Goal: Transaction & Acquisition: Book appointment/travel/reservation

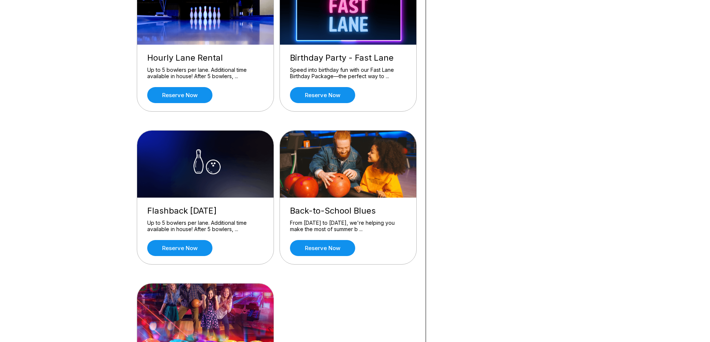
scroll to position [410, 0]
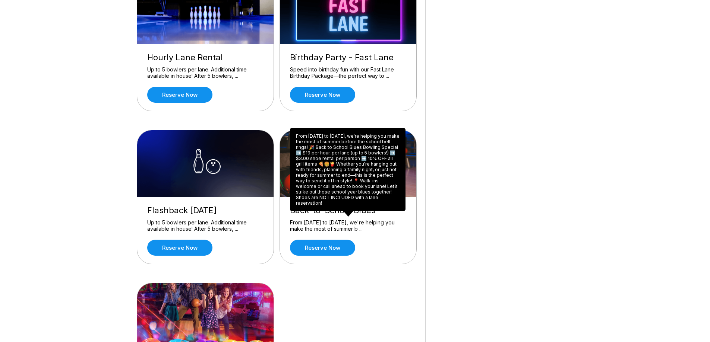
click at [331, 223] on div "From [DATE] to [DATE], we're helping you make the most of summer b ..." at bounding box center [348, 225] width 116 height 13
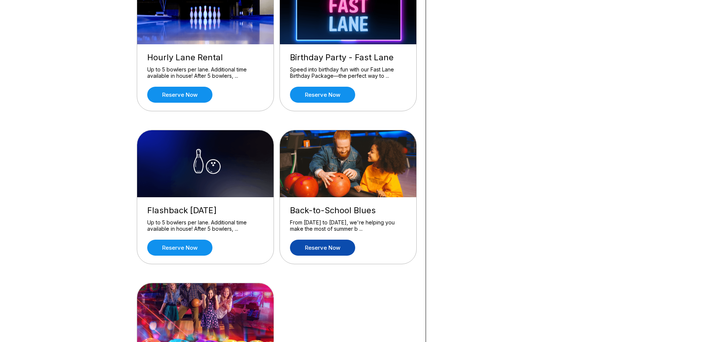
click at [331, 244] on link "Reserve now" at bounding box center [322, 248] width 65 height 16
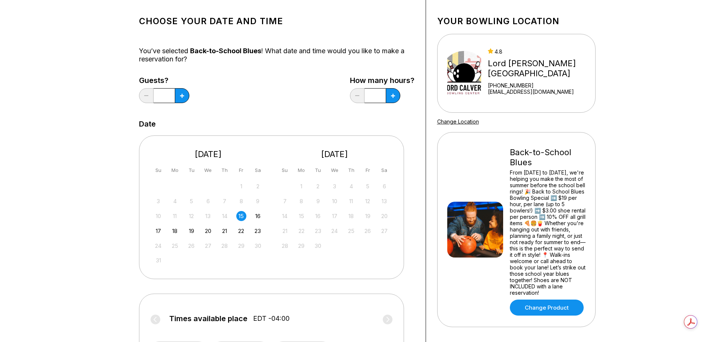
scroll to position [37, 0]
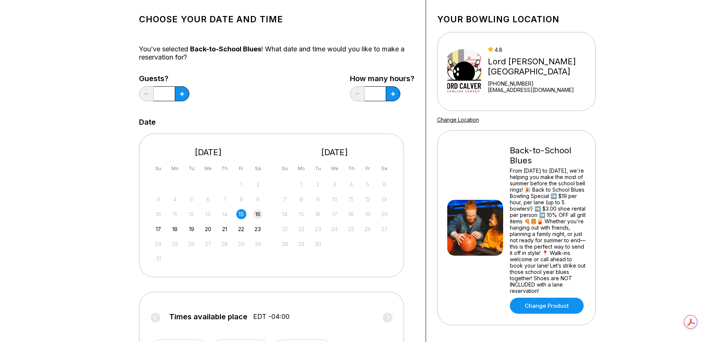
click at [256, 215] on div "16" at bounding box center [258, 214] width 10 height 10
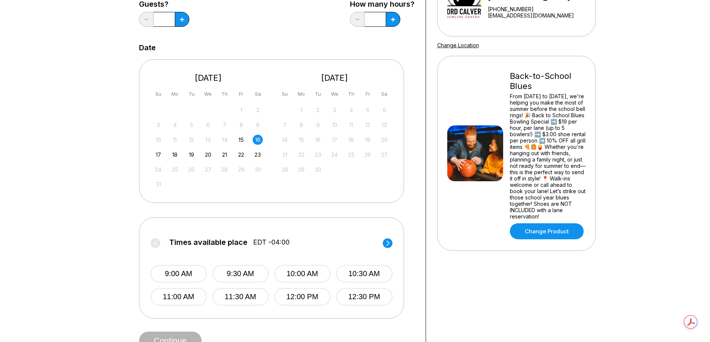
scroll to position [149, 0]
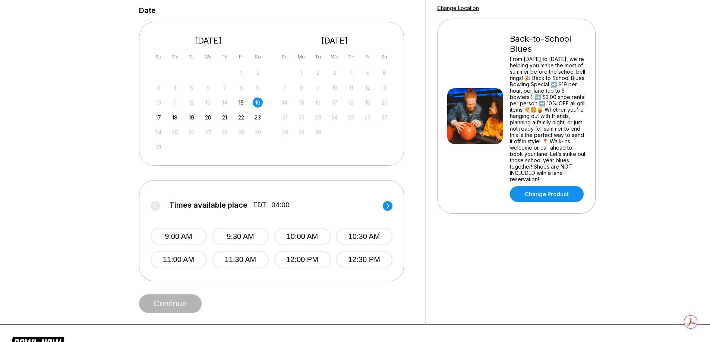
click at [387, 207] on circle at bounding box center [388, 206] width 10 height 10
click at [156, 206] on circle at bounding box center [155, 206] width 10 height 10
click at [175, 260] on button "11:00 AM" at bounding box center [178, 260] width 56 height 18
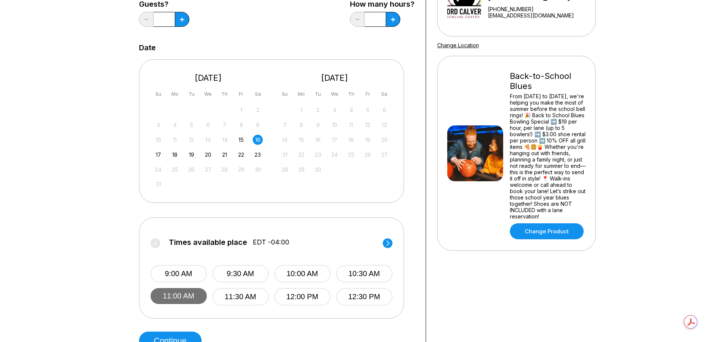
scroll to position [74, 0]
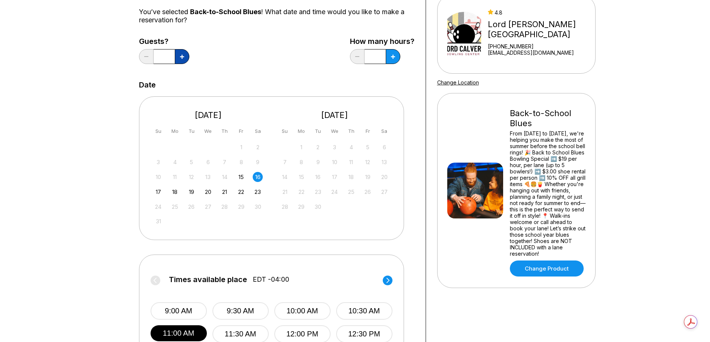
click at [180, 57] on icon at bounding box center [182, 57] width 4 height 4
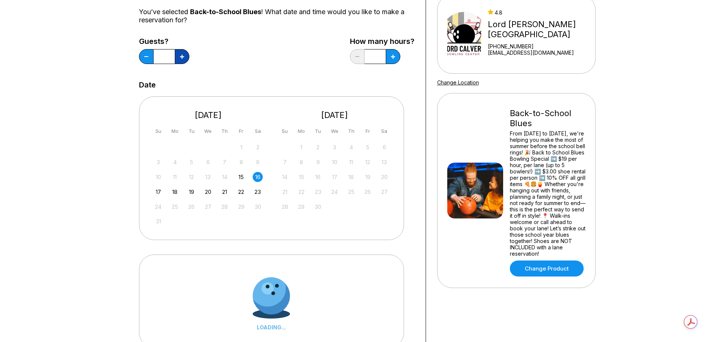
click at [180, 57] on icon at bounding box center [182, 57] width 4 height 4
type input "*"
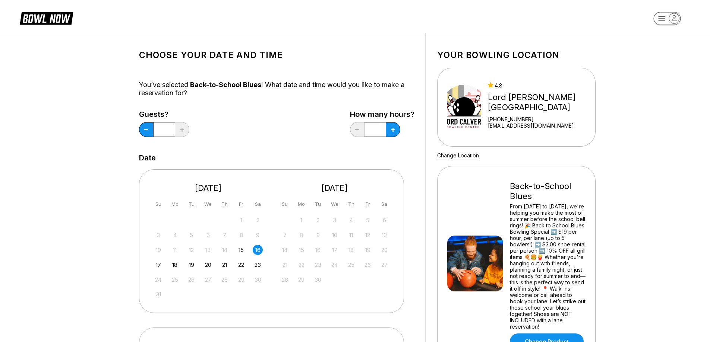
scroll to position [0, 0]
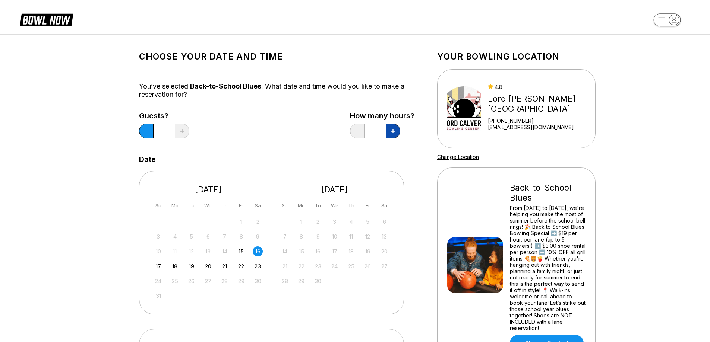
click at [184, 132] on icon at bounding box center [182, 131] width 4 height 4
click at [397, 131] on button at bounding box center [393, 131] width 15 height 15
type input "*"
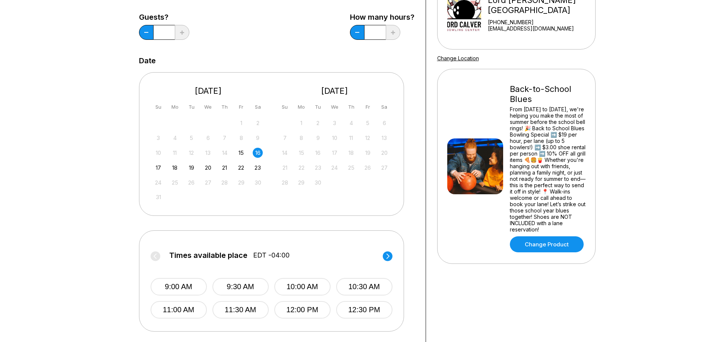
scroll to position [112, 0]
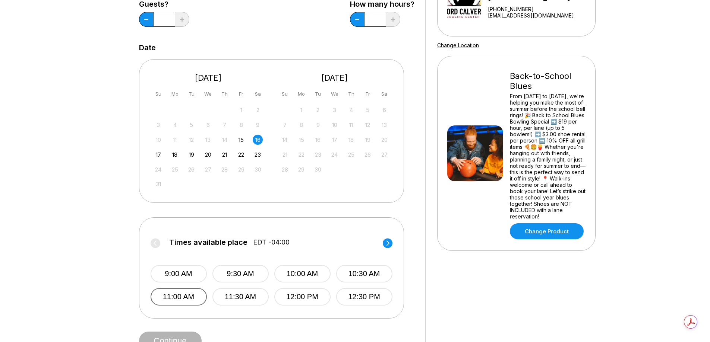
click at [183, 297] on button "11:00 AM" at bounding box center [178, 297] width 56 height 18
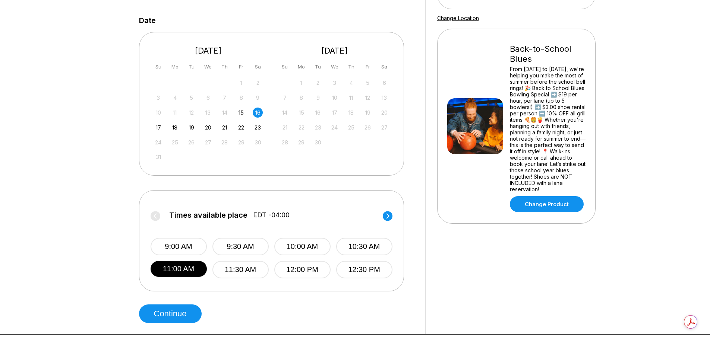
scroll to position [149, 0]
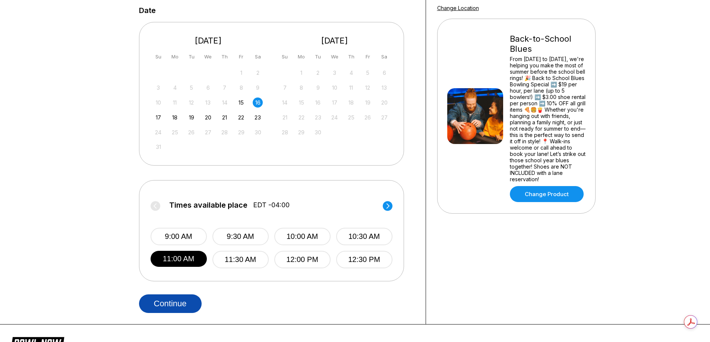
click at [181, 302] on button "Continue" at bounding box center [170, 304] width 63 height 19
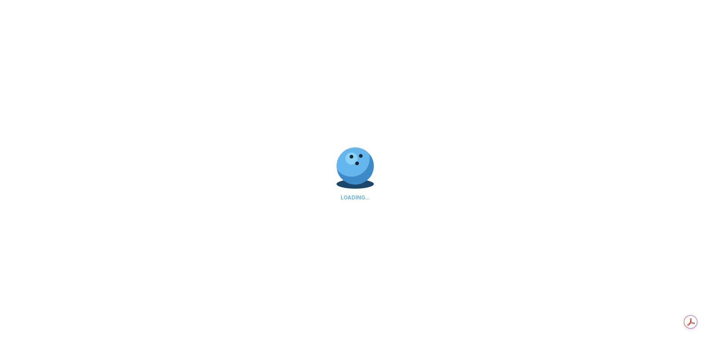
select select "**"
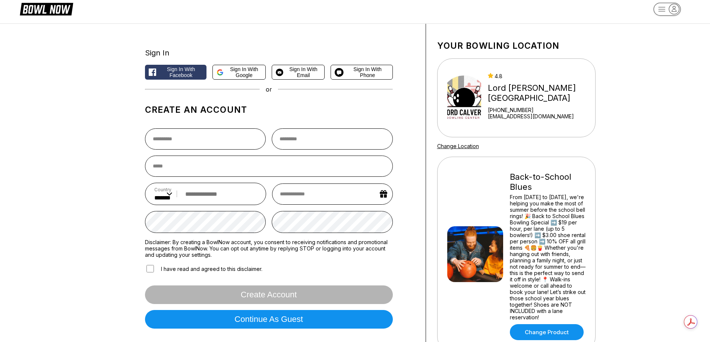
scroll to position [0, 0]
